Goal: Download file/media: Obtain a digital file from the website

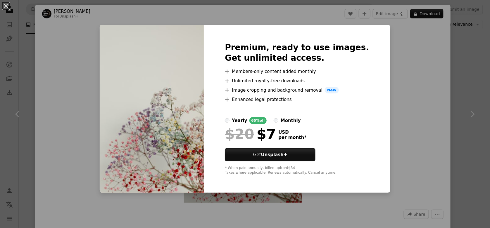
scroll to position [809, 0]
click at [386, 79] on div "An X shape Premium, ready to use images. Get unlimited access. A plus sign Memb…" at bounding box center [245, 114] width 490 height 228
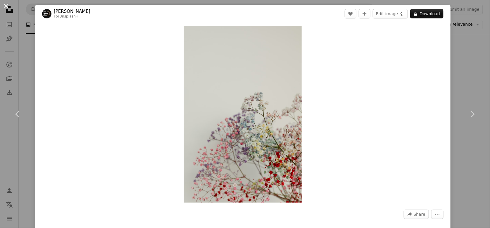
click at [6, 6] on button "An X shape" at bounding box center [5, 5] width 7 height 7
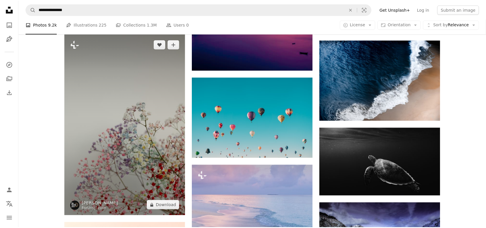
scroll to position [809, 0]
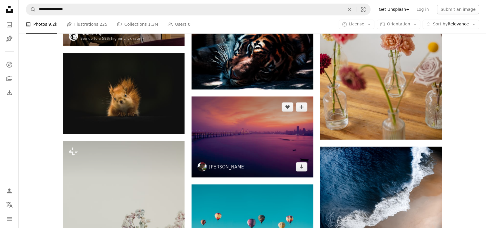
click at [251, 128] on img at bounding box center [252, 136] width 122 height 81
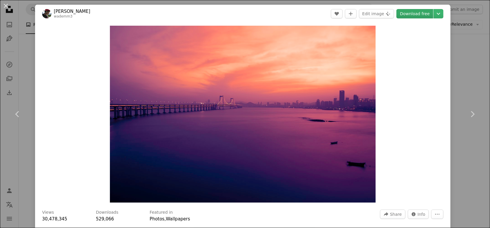
click at [413, 13] on link "Download free" at bounding box center [414, 13] width 37 height 9
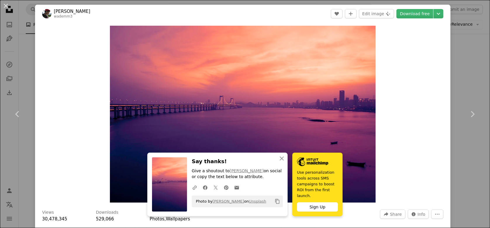
click at [413, 113] on div "Zoom in" at bounding box center [242, 114] width 415 height 183
click at [6, 6] on button "An X shape" at bounding box center [5, 5] width 7 height 7
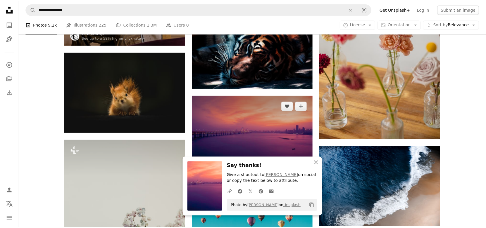
scroll to position [702, 0]
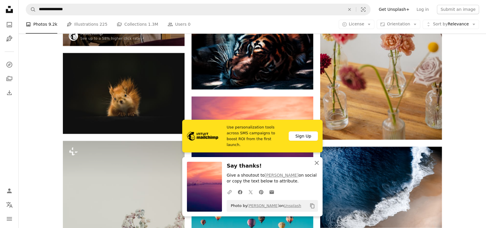
click at [315, 163] on icon "An X shape" at bounding box center [316, 163] width 7 height 7
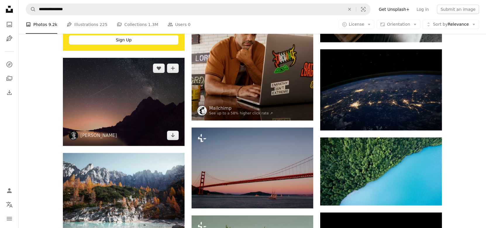
scroll to position [1138, 0]
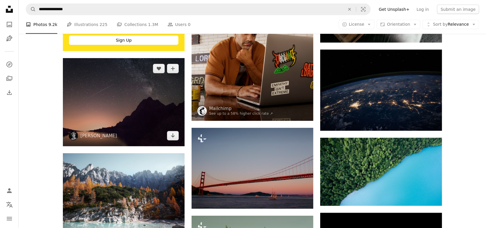
click at [127, 112] on img at bounding box center [124, 102] width 122 height 88
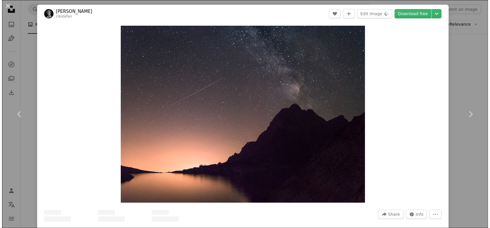
scroll to position [1138, 0]
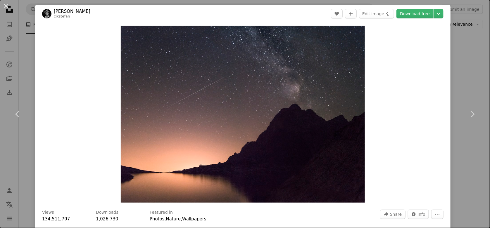
click at [420, 8] on header "[PERSON_NAME] cikstefan A heart A plus sign Edit image Plus sign for Unsplash+ …" at bounding box center [242, 14] width 415 height 18
click at [419, 13] on link "Download free" at bounding box center [414, 13] width 37 height 9
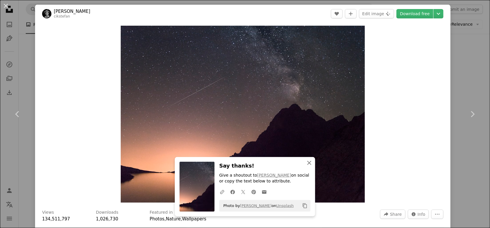
click at [306, 164] on icon "An X shape" at bounding box center [309, 163] width 7 height 7
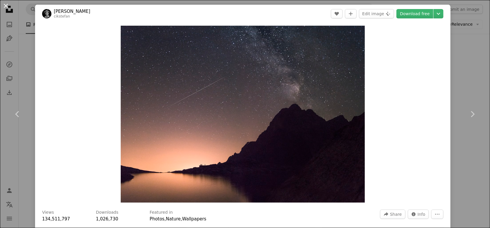
click at [6, 7] on button "An X shape" at bounding box center [5, 5] width 7 height 7
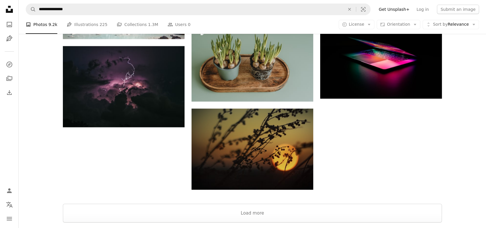
scroll to position [1333, 0]
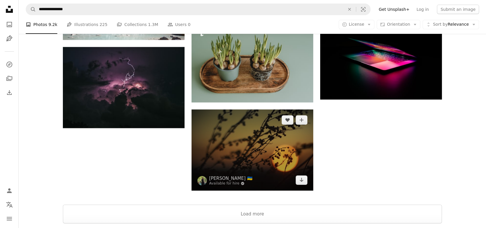
click at [274, 146] on img at bounding box center [252, 150] width 122 height 81
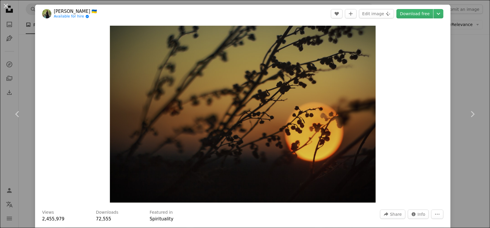
click at [435, 121] on div "Zoom in" at bounding box center [242, 114] width 415 height 183
click at [408, 14] on link "Download free" at bounding box center [414, 13] width 37 height 9
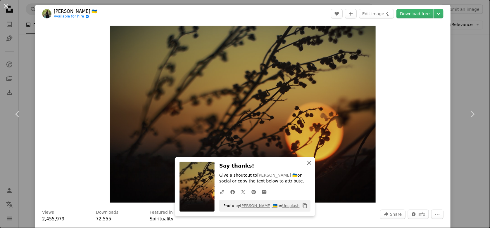
click at [306, 163] on icon "An X shape" at bounding box center [309, 163] width 7 height 7
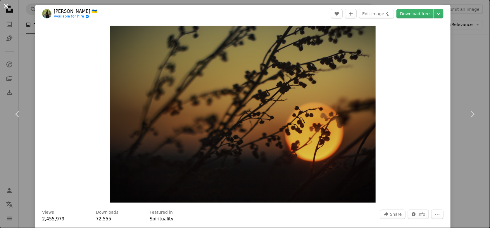
click at [3, 7] on button "An X shape" at bounding box center [5, 5] width 7 height 7
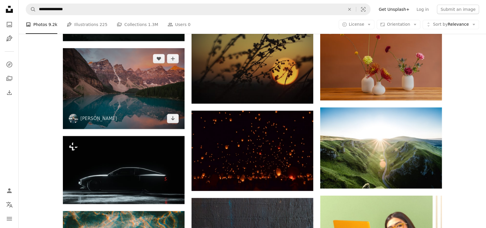
scroll to position [1420, 0]
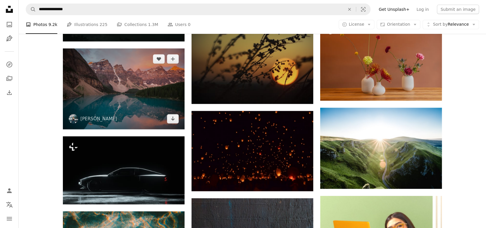
click at [160, 91] on img at bounding box center [124, 89] width 122 height 81
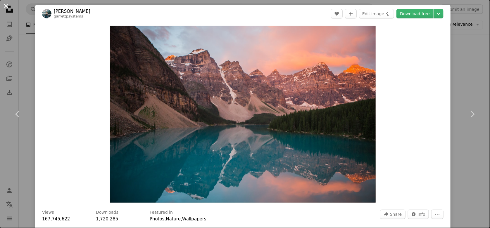
click at [6, 4] on button "An X shape" at bounding box center [5, 5] width 7 height 7
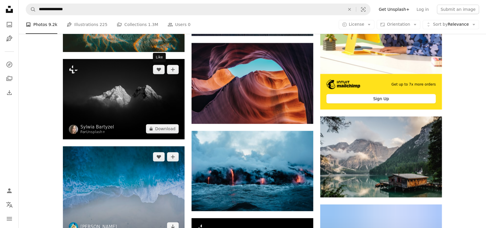
scroll to position [1672, 0]
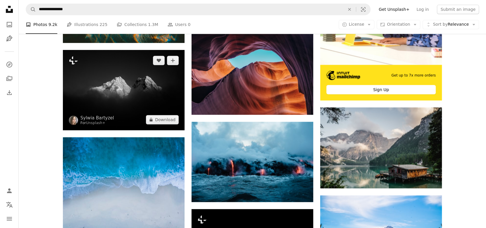
click at [139, 71] on img at bounding box center [124, 90] width 122 height 80
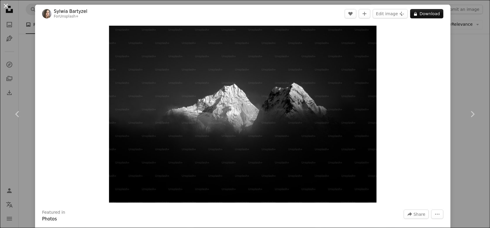
click at [6, 9] on button "An X shape" at bounding box center [5, 5] width 7 height 7
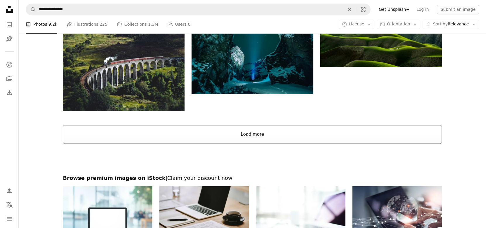
scroll to position [2051, 0]
click at [207, 137] on button "Load more" at bounding box center [252, 134] width 379 height 19
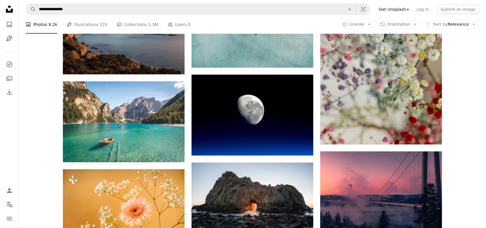
scroll to position [2339, 0]
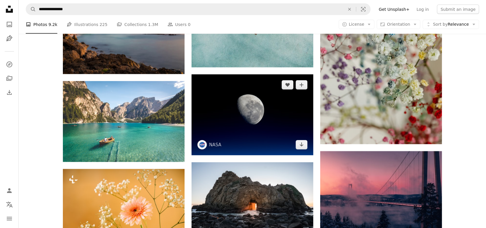
click at [262, 113] on img at bounding box center [252, 115] width 122 height 81
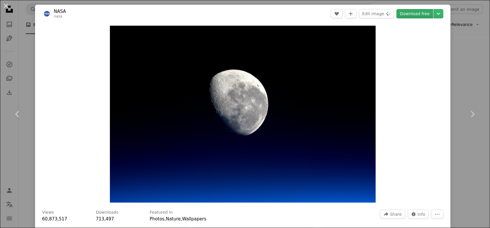
click at [409, 12] on link "Download free" at bounding box center [414, 13] width 37 height 9
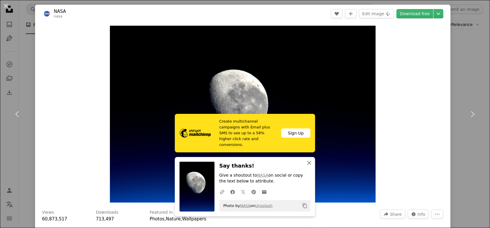
click at [306, 163] on icon "An X shape" at bounding box center [309, 163] width 7 height 7
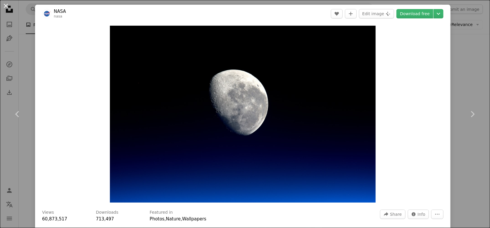
click at [7, 8] on button "An X shape" at bounding box center [5, 5] width 7 height 7
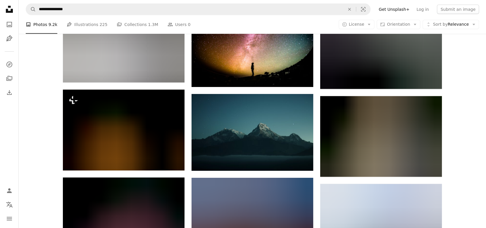
scroll to position [2676, 0]
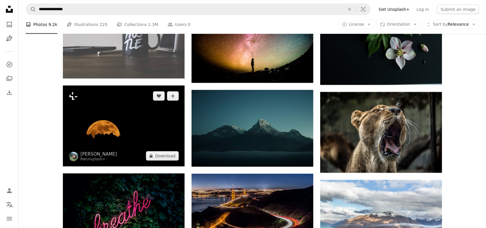
click at [131, 131] on img at bounding box center [124, 126] width 122 height 81
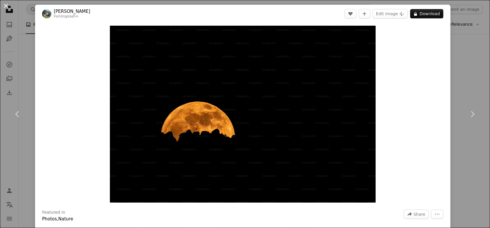
click at [7, 8] on button "An X shape" at bounding box center [5, 5] width 7 height 7
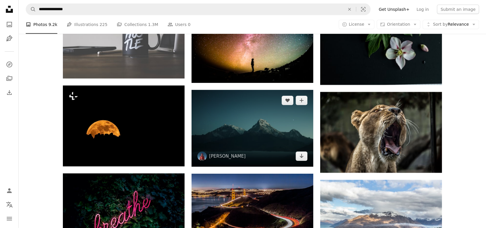
click at [222, 134] on img at bounding box center [252, 128] width 122 height 77
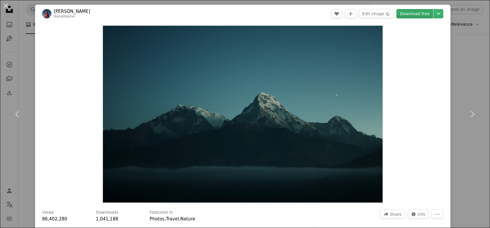
click at [396, 14] on link "Download free" at bounding box center [414, 13] width 37 height 9
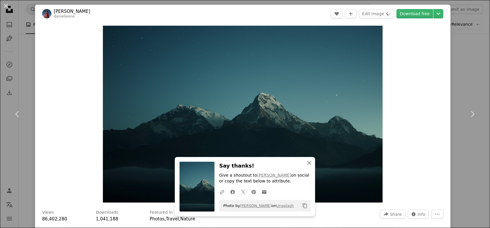
click at [310, 163] on icon "An X shape" at bounding box center [309, 163] width 7 height 7
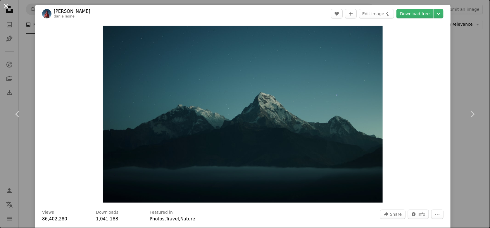
click at [6, 9] on button "An X shape" at bounding box center [5, 5] width 7 height 7
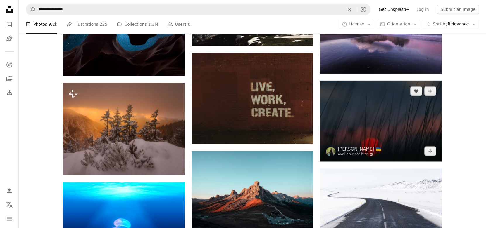
scroll to position [3392, 0]
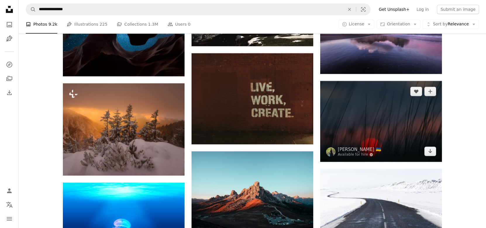
click at [349, 118] on img at bounding box center [381, 121] width 122 height 81
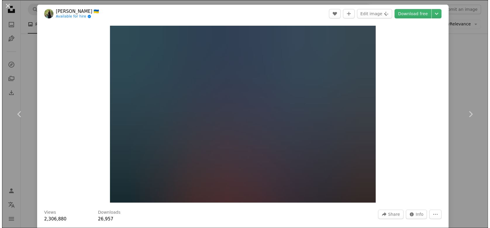
scroll to position [3392, 0]
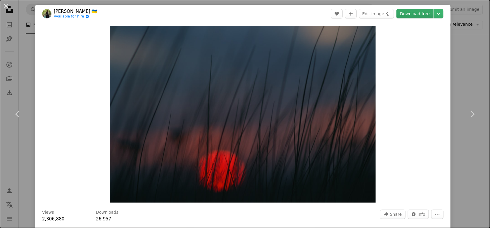
click at [418, 12] on link "Download free" at bounding box center [414, 13] width 37 height 9
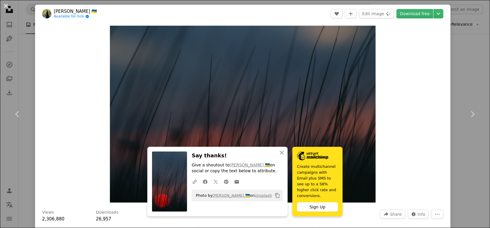
click at [3, 5] on button "An X shape" at bounding box center [5, 5] width 7 height 7
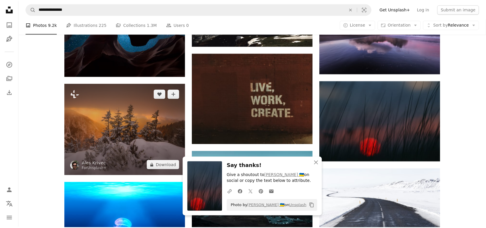
scroll to position [3392, 0]
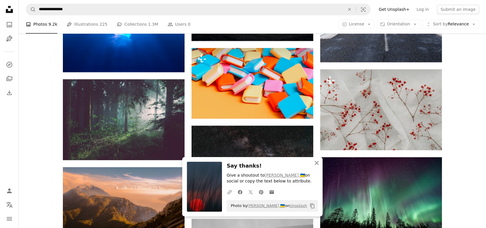
click at [317, 165] on icon "An X shape" at bounding box center [316, 163] width 7 height 7
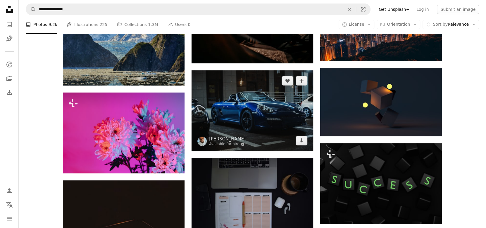
scroll to position [4273, 0]
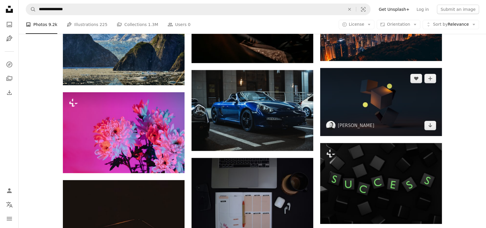
click at [364, 104] on img at bounding box center [381, 102] width 122 height 68
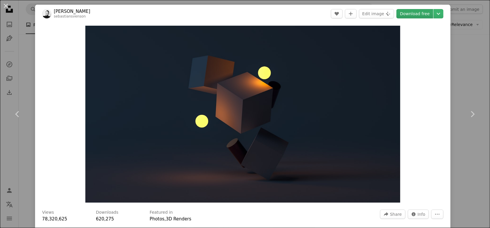
click at [411, 16] on link "Download free" at bounding box center [414, 13] width 37 height 9
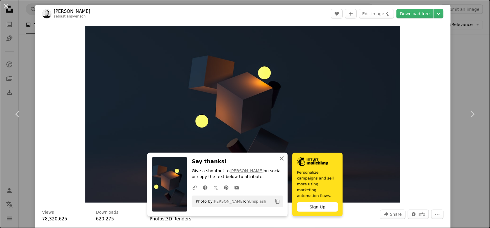
click at [280, 162] on icon "An X shape" at bounding box center [281, 158] width 7 height 7
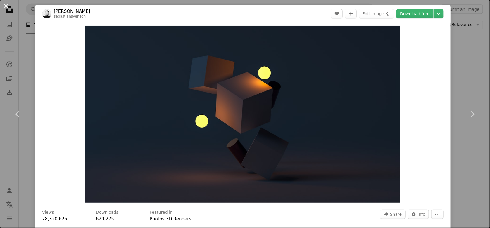
click at [5, 5] on button "An X shape" at bounding box center [5, 5] width 7 height 7
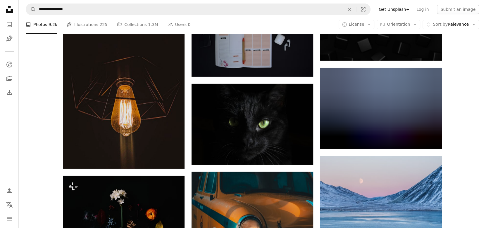
scroll to position [4437, 0]
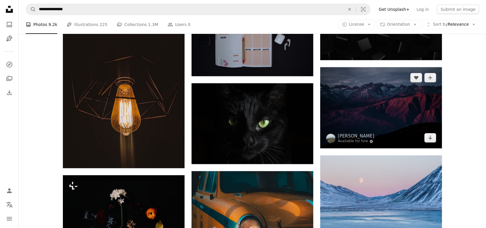
click at [385, 97] on img at bounding box center [381, 107] width 122 height 81
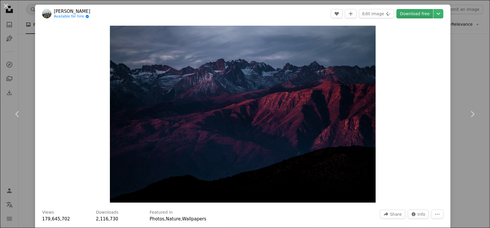
click at [405, 15] on link "Download free" at bounding box center [414, 13] width 37 height 9
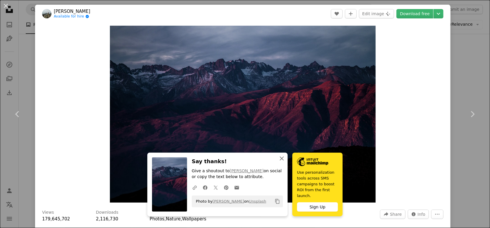
click at [279, 162] on icon "An X shape" at bounding box center [281, 158] width 7 height 7
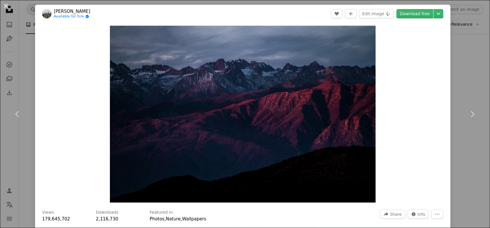
click at [6, 5] on button "An X shape" at bounding box center [5, 5] width 7 height 7
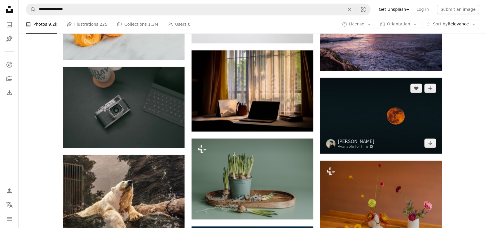
scroll to position [6539, 0]
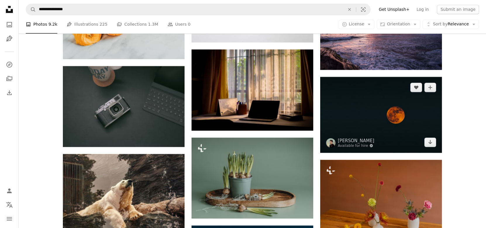
click at [408, 113] on img at bounding box center [381, 115] width 122 height 76
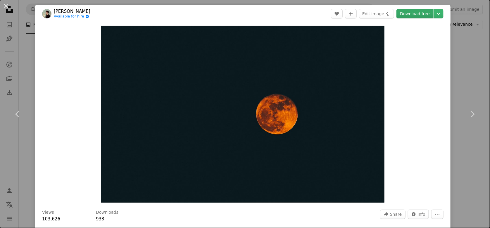
click at [413, 11] on link "Download free" at bounding box center [414, 13] width 37 height 9
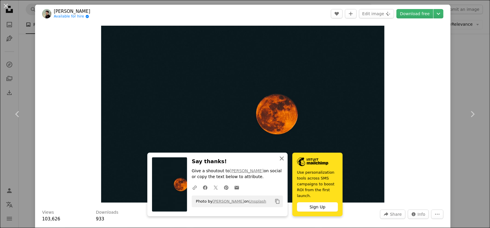
click at [279, 162] on icon "An X shape" at bounding box center [281, 158] width 7 height 7
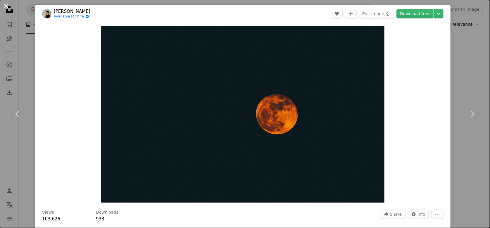
click at [6, 6] on button "An X shape" at bounding box center [5, 5] width 7 height 7
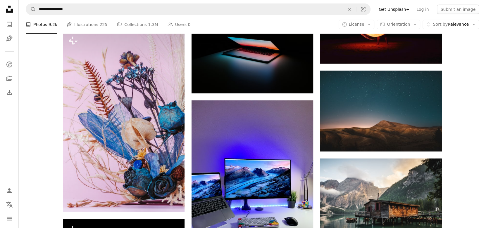
scroll to position [8442, 0]
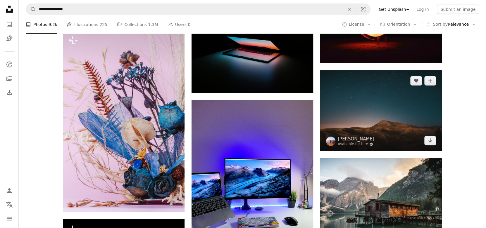
click at [413, 122] on img at bounding box center [381, 110] width 122 height 81
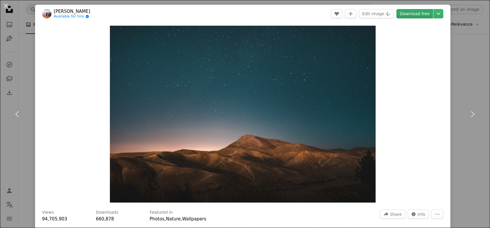
click at [417, 12] on link "Download free" at bounding box center [414, 13] width 37 height 9
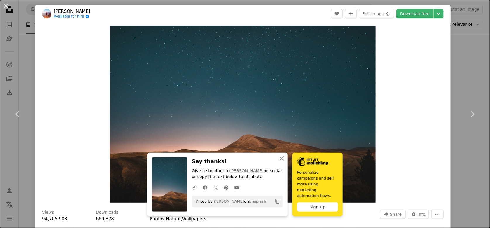
click at [281, 162] on icon "An X shape" at bounding box center [281, 158] width 7 height 7
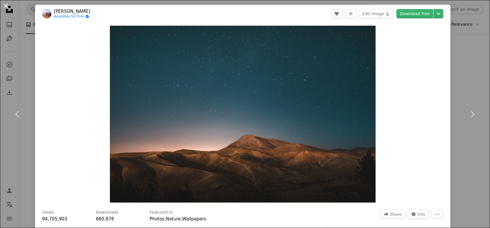
click at [6, 5] on button "An X shape" at bounding box center [5, 5] width 7 height 7
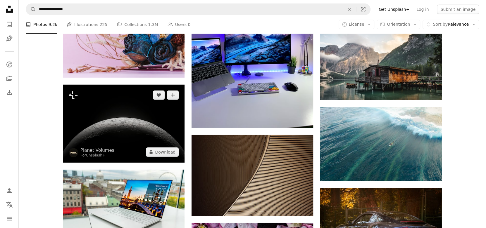
scroll to position [8576, 0]
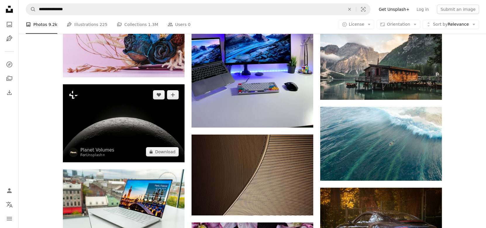
click at [118, 100] on img at bounding box center [124, 123] width 122 height 78
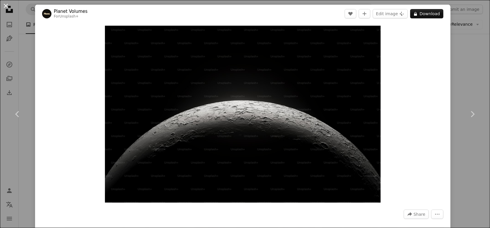
click at [4, 5] on button "An X shape" at bounding box center [5, 5] width 7 height 7
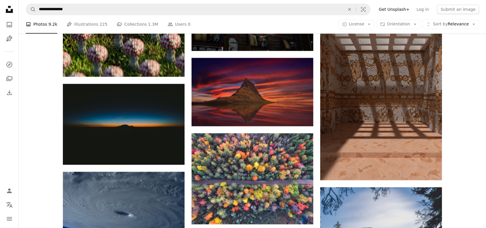
scroll to position [9288, 0]
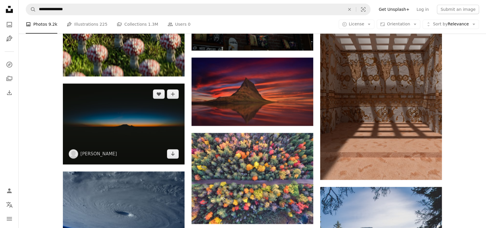
click at [102, 121] on img at bounding box center [124, 124] width 122 height 81
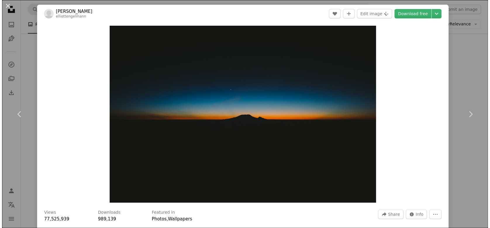
scroll to position [9287, 0]
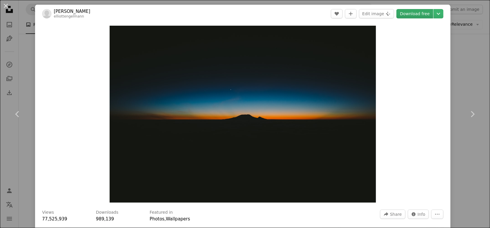
click at [409, 13] on link "Download free" at bounding box center [414, 13] width 37 height 9
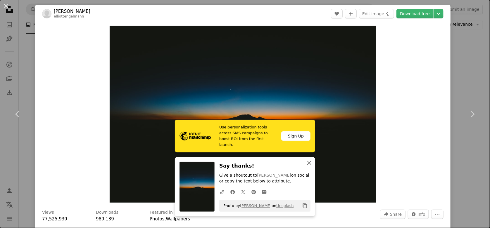
click at [306, 163] on icon "An X shape" at bounding box center [309, 163] width 7 height 7
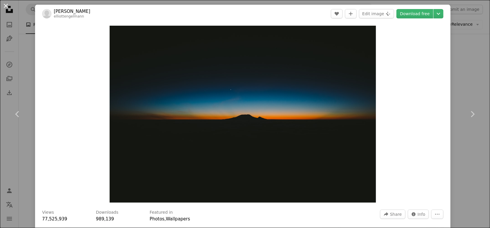
click at [7, 7] on button "An X shape" at bounding box center [5, 5] width 7 height 7
click at [6, 3] on nav "Unsplash logo Unsplash Home A photo Pen Tool A compass A stack of folders Downl…" at bounding box center [9, 114] width 19 height 228
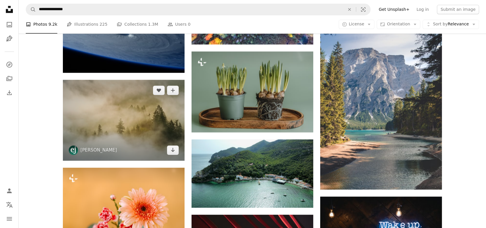
scroll to position [9468, 0]
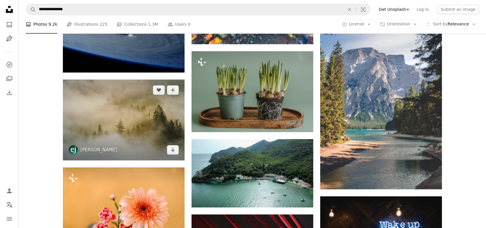
click at [165, 112] on img at bounding box center [124, 120] width 122 height 81
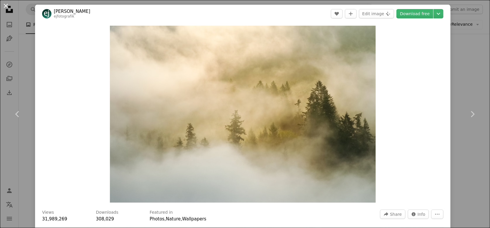
click at [4, 6] on button "An X shape" at bounding box center [5, 5] width 7 height 7
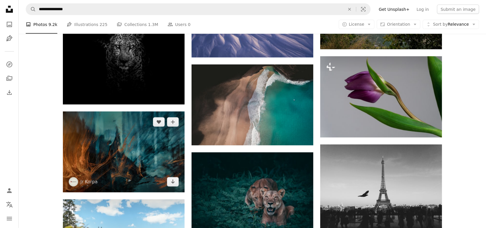
scroll to position [9794, 0]
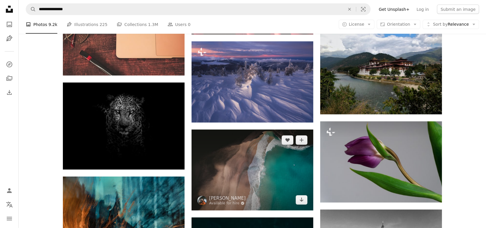
click at [247, 146] on img at bounding box center [252, 170] width 122 height 81
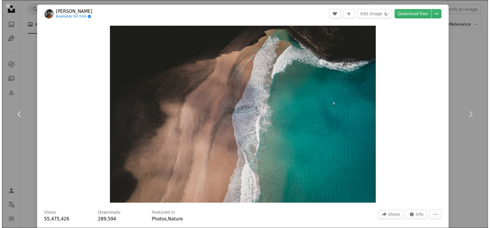
scroll to position [9730, 0]
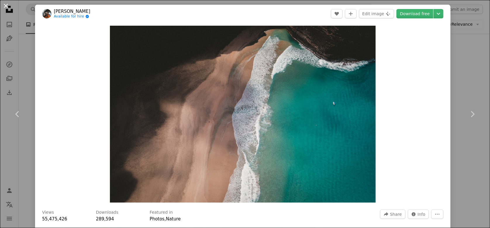
click at [4, 2] on button "An X shape" at bounding box center [5, 5] width 7 height 7
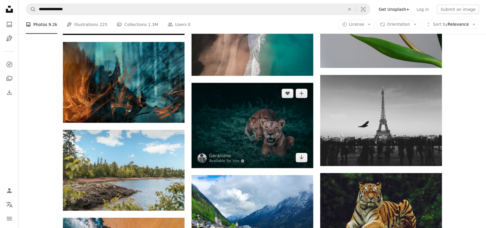
scroll to position [9864, 0]
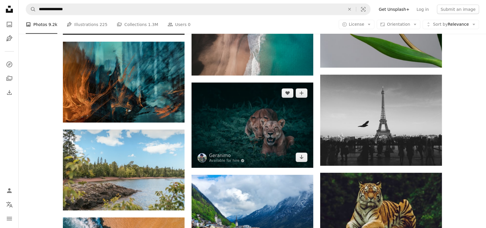
click at [255, 122] on img at bounding box center [252, 125] width 122 height 85
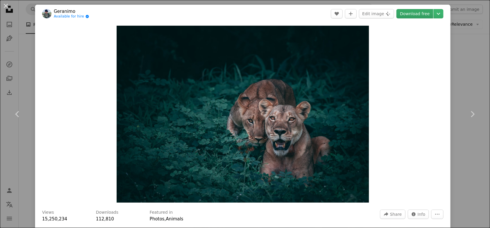
click at [418, 15] on link "Download free" at bounding box center [414, 13] width 37 height 9
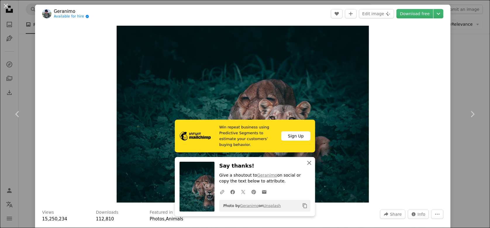
click at [311, 165] on button "An X shape Close" at bounding box center [309, 163] width 12 height 12
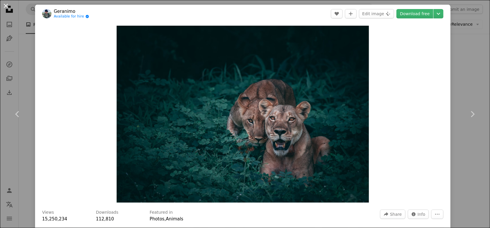
click at [9, 4] on button "An X shape" at bounding box center [5, 5] width 7 height 7
click at [4, 6] on icon "Unsplash logo Unsplash Home" at bounding box center [10, 10] width 12 height 12
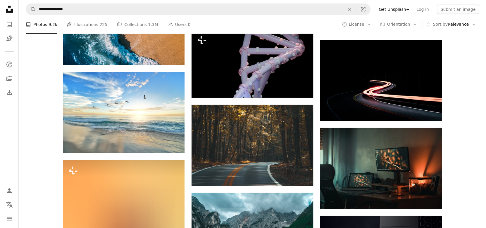
scroll to position [10125, 0]
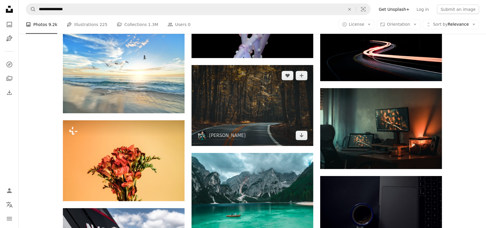
click at [253, 103] on img at bounding box center [252, 105] width 122 height 81
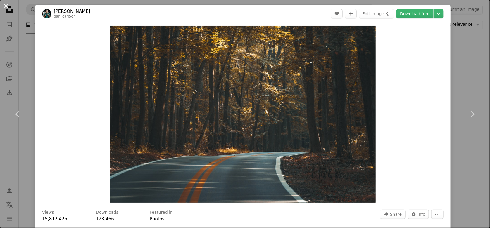
click at [6, 6] on button "An X shape" at bounding box center [5, 5] width 7 height 7
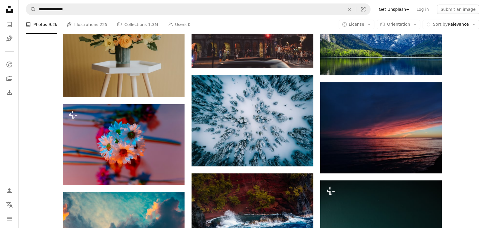
scroll to position [11653, 0]
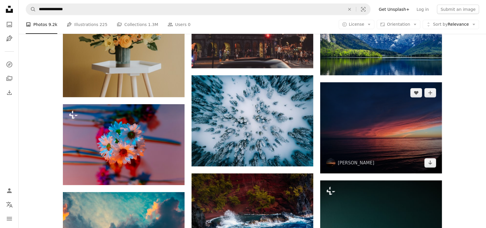
click at [369, 134] on img at bounding box center [381, 127] width 122 height 91
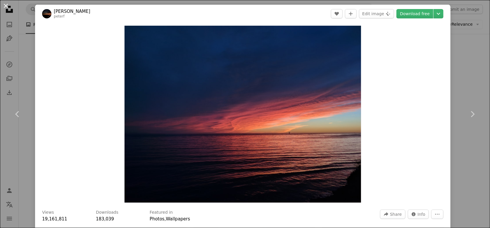
click at [6, 5] on button "An X shape" at bounding box center [5, 5] width 7 height 7
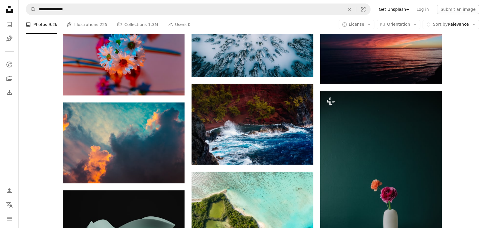
scroll to position [11742, 0]
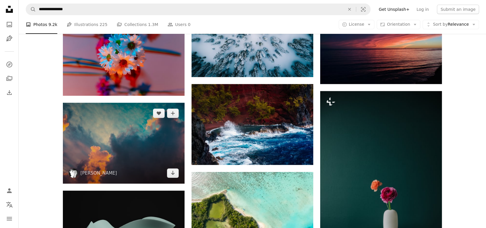
click at [123, 137] on img at bounding box center [124, 143] width 122 height 81
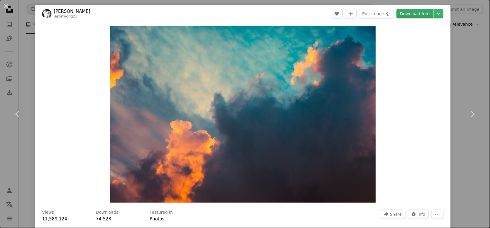
click at [419, 17] on link "Download free" at bounding box center [414, 13] width 37 height 9
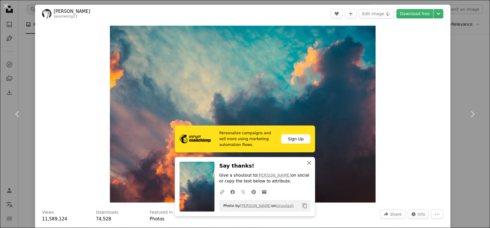
click at [306, 165] on icon "An X shape" at bounding box center [309, 163] width 7 height 7
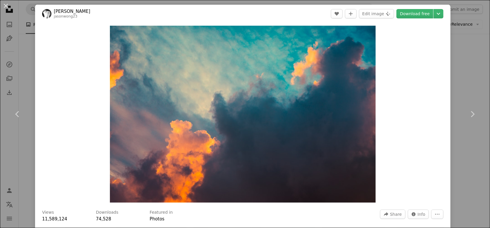
drag, startPoint x: 3, startPoint y: 4, endPoint x: 6, endPoint y: 5, distance: 3.0
click at [3, 4] on button "An X shape" at bounding box center [5, 5] width 7 height 7
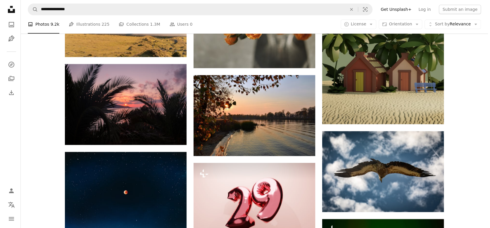
scroll to position [13803, 0]
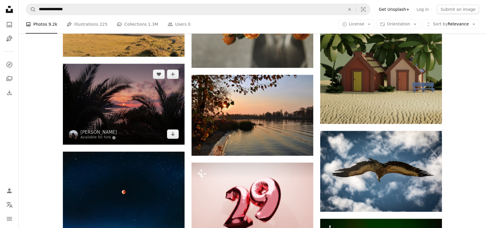
click at [158, 94] on img at bounding box center [124, 104] width 122 height 81
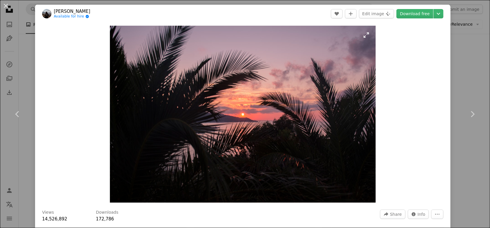
click at [409, 16] on link "Download free" at bounding box center [414, 13] width 37 height 9
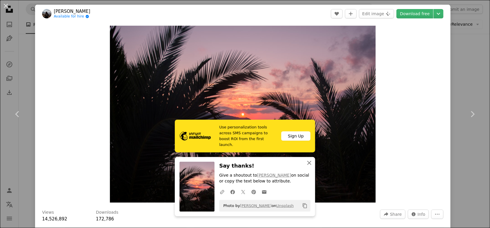
click at [310, 161] on icon "An X shape" at bounding box center [309, 163] width 7 height 7
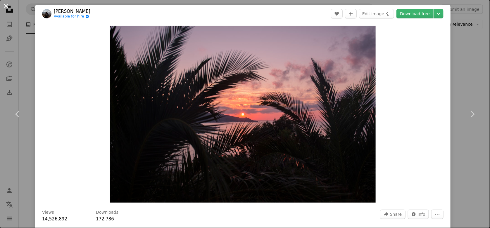
click at [8, 4] on button "An X shape" at bounding box center [5, 5] width 7 height 7
click at [7, 6] on icon "Unsplash logo Unsplash Home" at bounding box center [10, 10] width 12 height 12
